Goal: Information Seeking & Learning: Learn about a topic

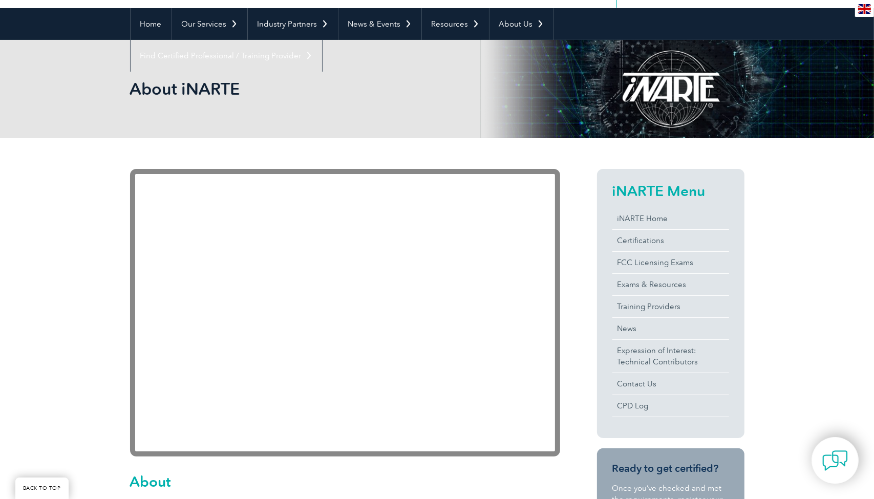
scroll to position [102, 0]
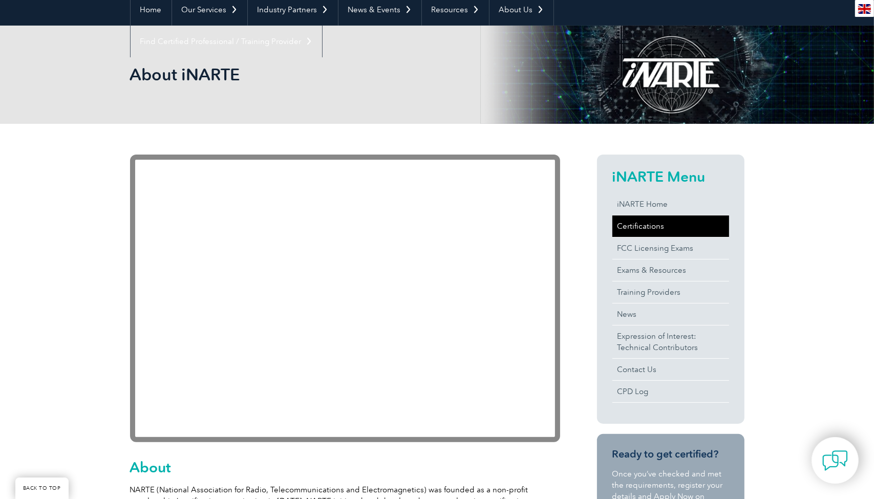
click at [622, 225] on link "Certifications" at bounding box center [670, 227] width 117 height 22
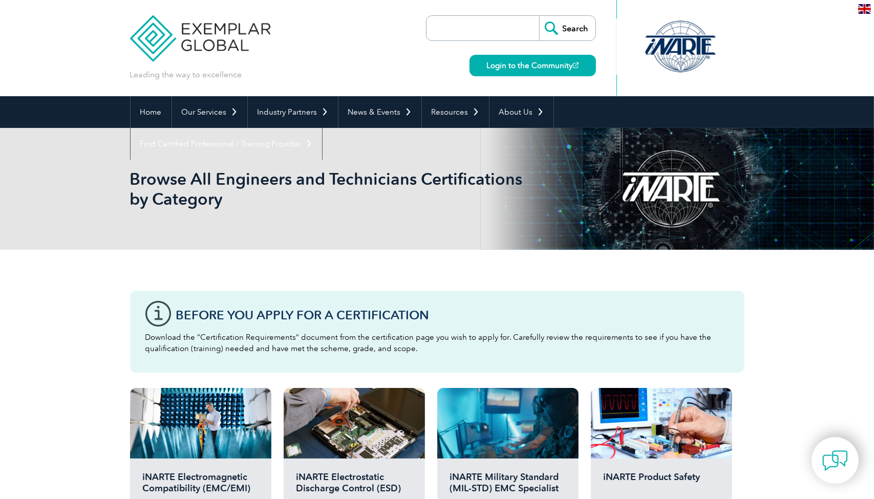
click at [677, 49] on div at bounding box center [680, 46] width 102 height 56
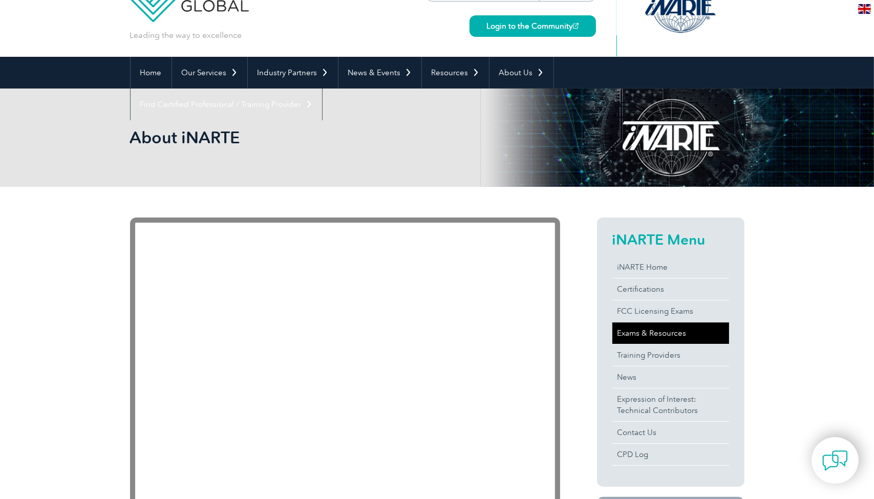
scroll to position [51, 0]
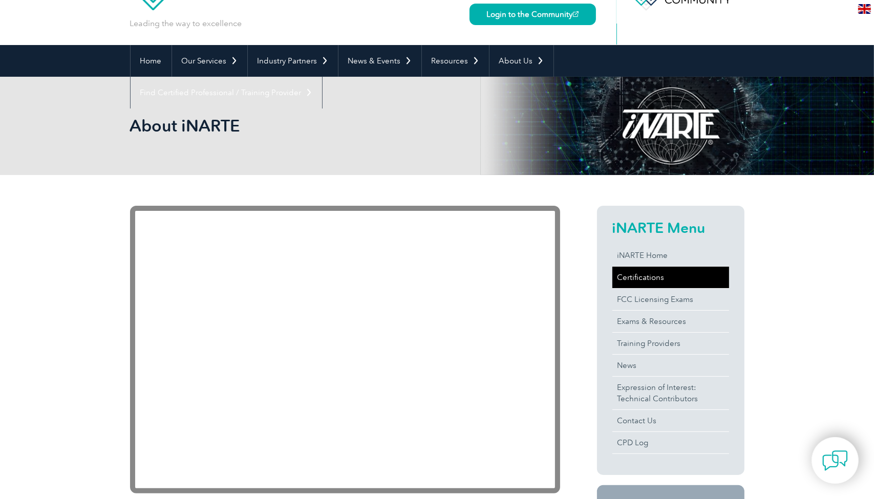
click at [645, 277] on link "Certifications" at bounding box center [670, 278] width 117 height 22
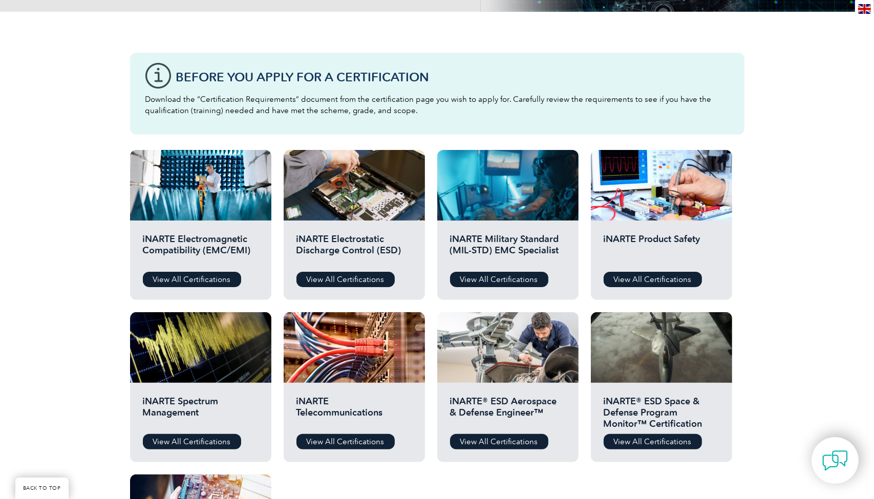
scroll to position [256, 0]
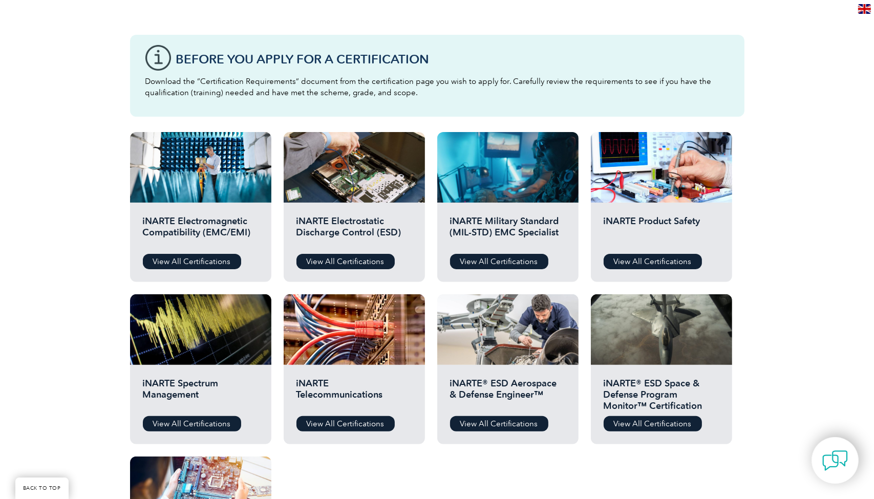
click at [791, 232] on div "Before You Apply For a Certification Download the “Certification Requirements” …" at bounding box center [437, 322] width 874 height 656
click at [187, 259] on link "View All Certifications" at bounding box center [192, 261] width 98 height 15
click at [504, 260] on link "View All Certifications" at bounding box center [499, 261] width 98 height 15
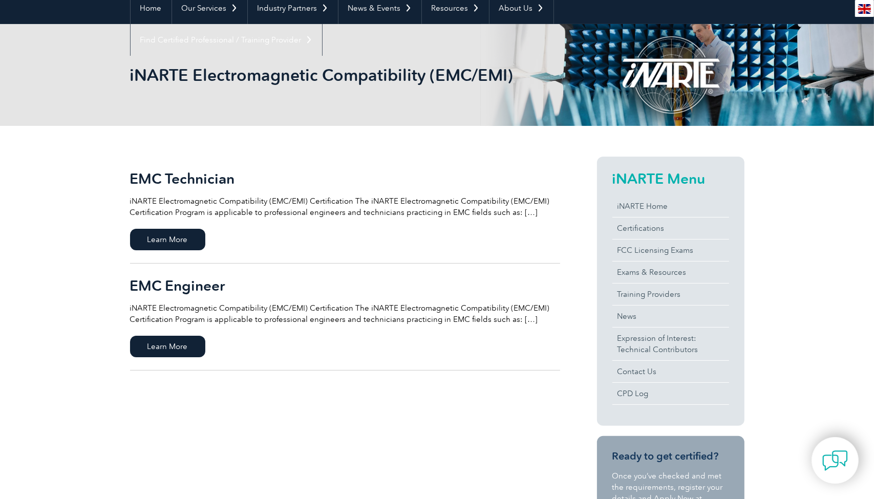
scroll to position [154, 0]
